Goal: Task Accomplishment & Management: Use online tool/utility

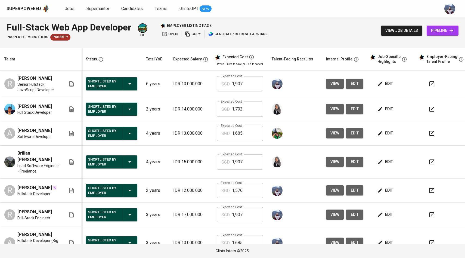
click at [299, 12] on div "Superpowered Jobs Superhunter Candidates Teams GlintsGPT NEW" at bounding box center [224, 9] width 434 height 8
click at [68, 10] on span "Jobs" at bounding box center [70, 8] width 10 height 5
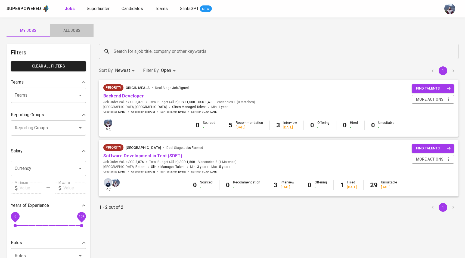
click at [73, 33] on span "All Jobs" at bounding box center [71, 30] width 37 height 7
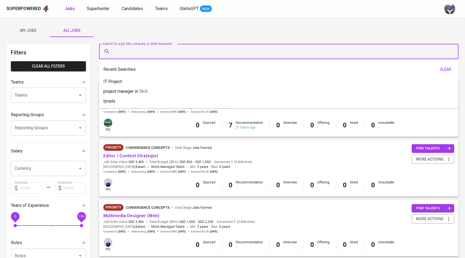
click at [137, 56] on input "Search for a job title, company or other keywords" at bounding box center [279, 51] width 335 height 10
click at [140, 31] on div "My Jobs All Jobs" at bounding box center [232, 30] width 451 height 13
click at [133, 53] on input "Search for a job title, company or other keywords" at bounding box center [279, 51] width 335 height 10
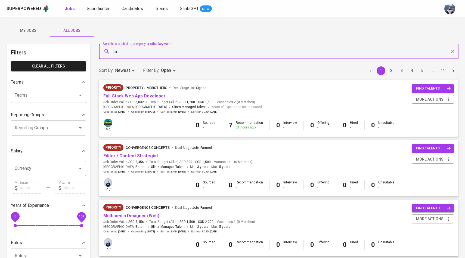
type input "t"
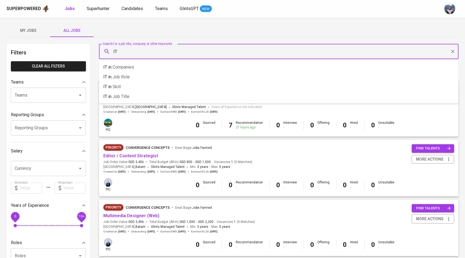
type input "I"
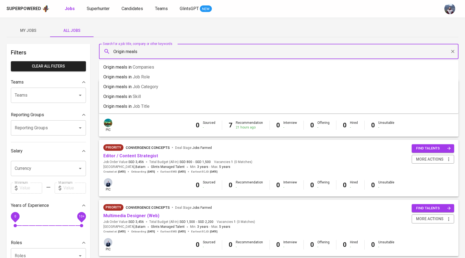
type input "Origin meals"
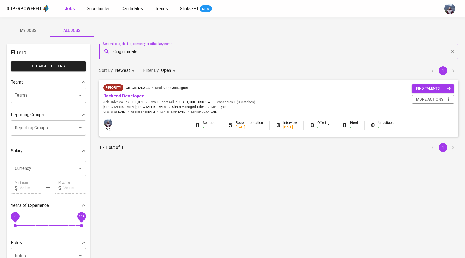
click at [122, 97] on link "Backend Developer" at bounding box center [123, 95] width 40 height 5
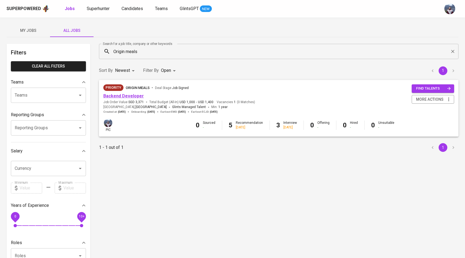
click at [137, 95] on link "Backend Developer" at bounding box center [123, 95] width 40 height 5
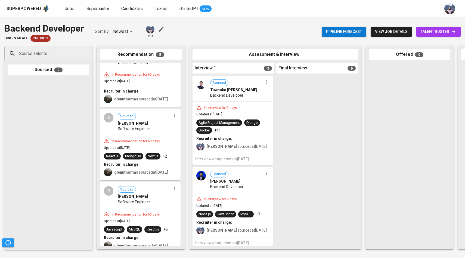
scroll to position [176, 0]
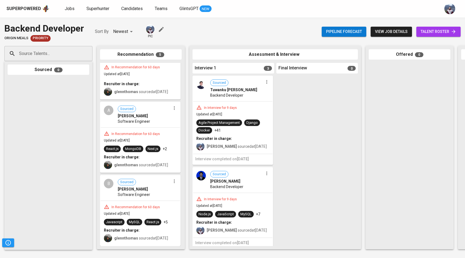
click at [114, 180] on div "B Sourced [PERSON_NAME] Software Engineer" at bounding box center [140, 187] width 79 height 25
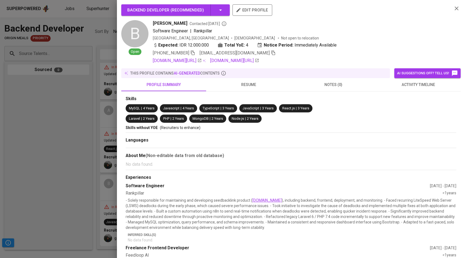
click at [241, 84] on span "resume" at bounding box center [248, 84] width 78 height 7
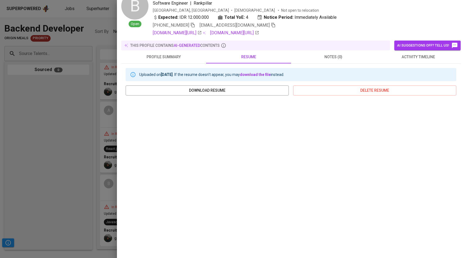
scroll to position [41, 0]
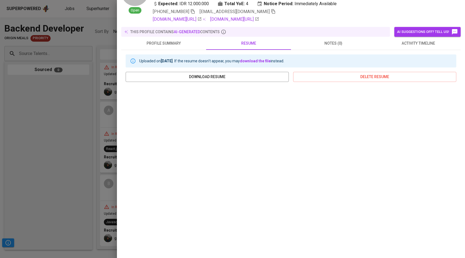
click at [94, 132] on div at bounding box center [232, 129] width 465 height 258
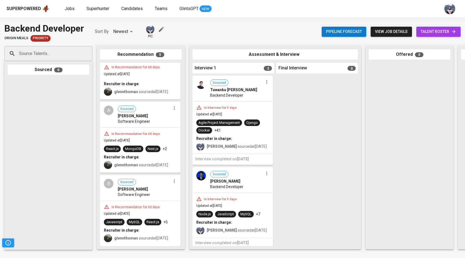
scroll to position [176, 0]
click at [113, 180] on div "B" at bounding box center [109, 183] width 10 height 10
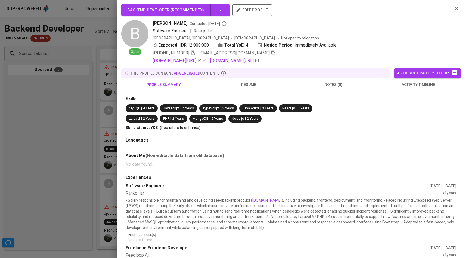
click at [240, 88] on button "resume" at bounding box center [248, 84] width 85 height 13
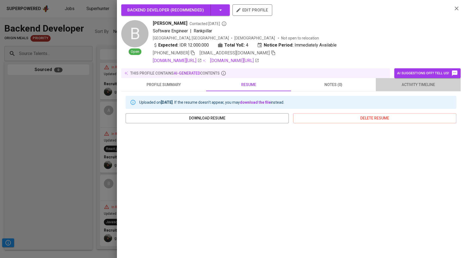
click at [434, 87] on span "activity timeline" at bounding box center [418, 84] width 78 height 7
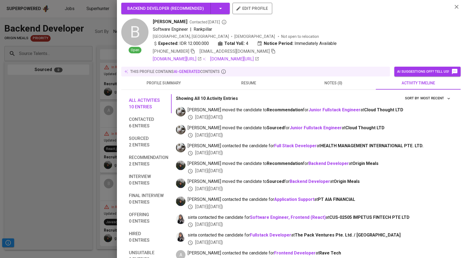
scroll to position [0, 0]
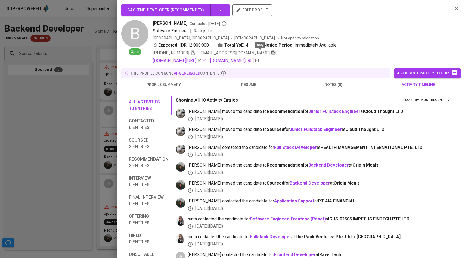
click at [271, 53] on icon "button" at bounding box center [273, 53] width 4 height 5
click at [102, 125] on div at bounding box center [232, 129] width 465 height 258
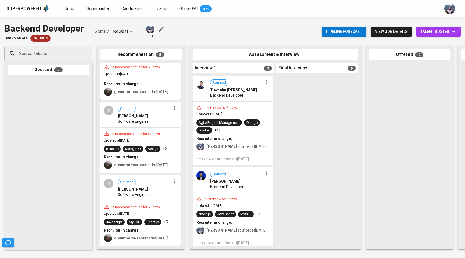
click at [123, 186] on span "[PERSON_NAME]" at bounding box center [133, 188] width 30 height 5
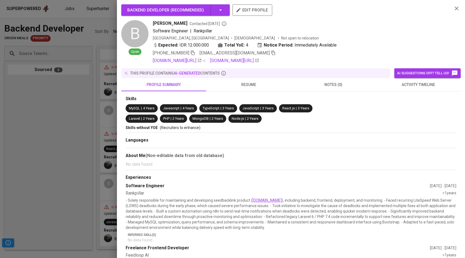
click at [70, 161] on div at bounding box center [232, 129] width 465 height 258
